Goal: Transaction & Acquisition: Obtain resource

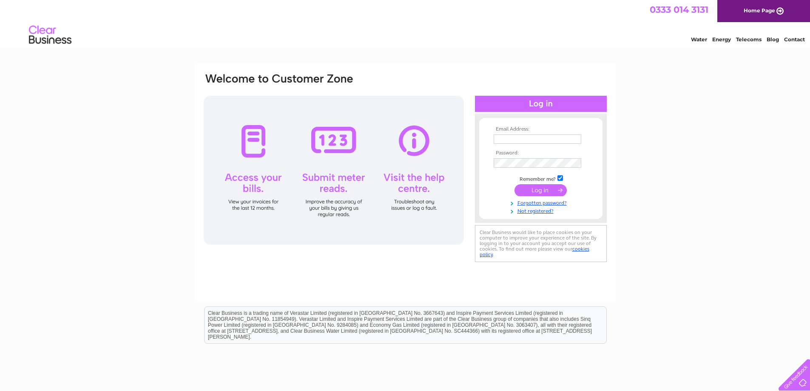
type input "tpak@btconnect.com"
click at [537, 190] on input "submit" at bounding box center [541, 190] width 52 height 12
click at [538, 190] on input "submit" at bounding box center [541, 190] width 52 height 12
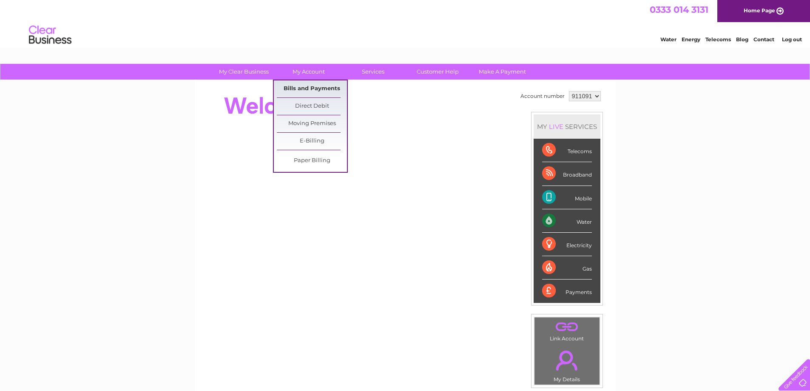
click at [305, 88] on link "Bills and Payments" at bounding box center [312, 88] width 70 height 17
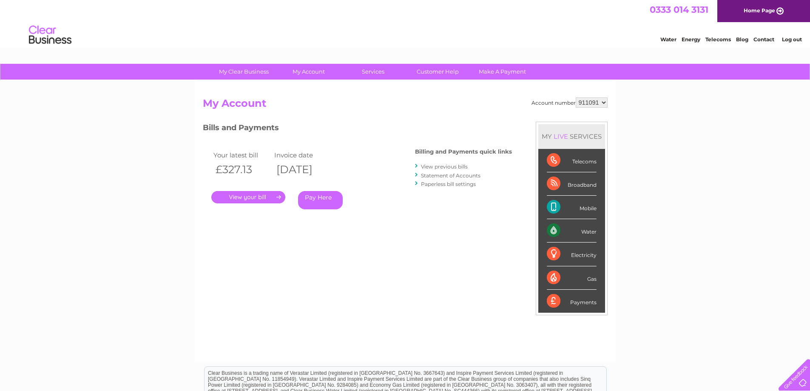
click at [244, 196] on link "." at bounding box center [248, 197] width 74 height 12
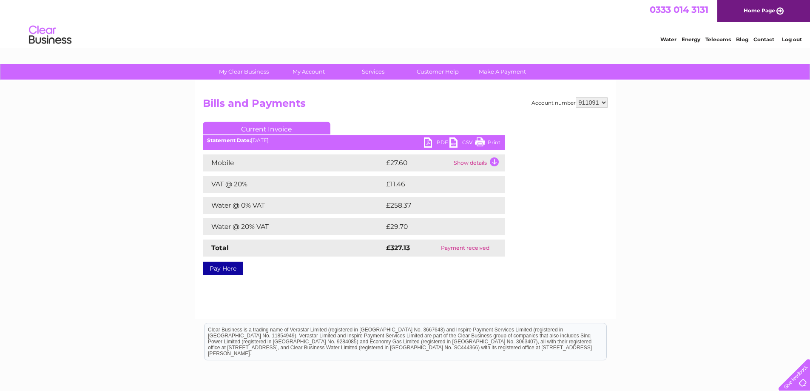
click at [429, 143] on link "PDF" at bounding box center [437, 143] width 26 height 12
click at [790, 39] on link "Log out" at bounding box center [792, 39] width 20 height 6
